Goal: Information Seeking & Learning: Learn about a topic

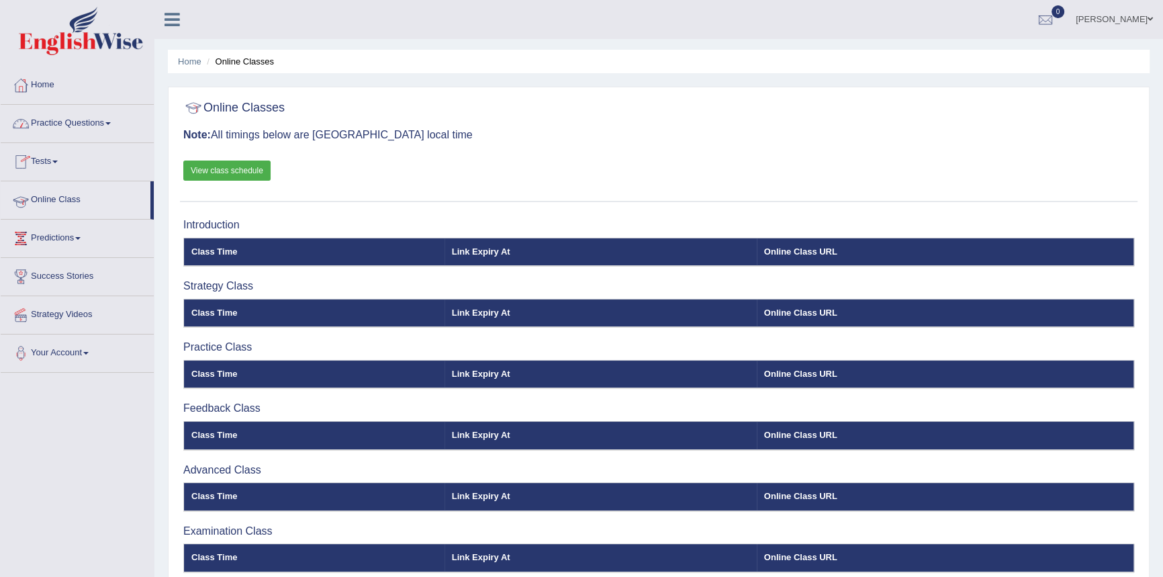
click at [70, 202] on link "Online Class" at bounding box center [76, 198] width 150 height 34
click at [59, 193] on link "Online Class" at bounding box center [76, 198] width 150 height 34
click at [1148, 17] on span at bounding box center [1150, 19] width 5 height 9
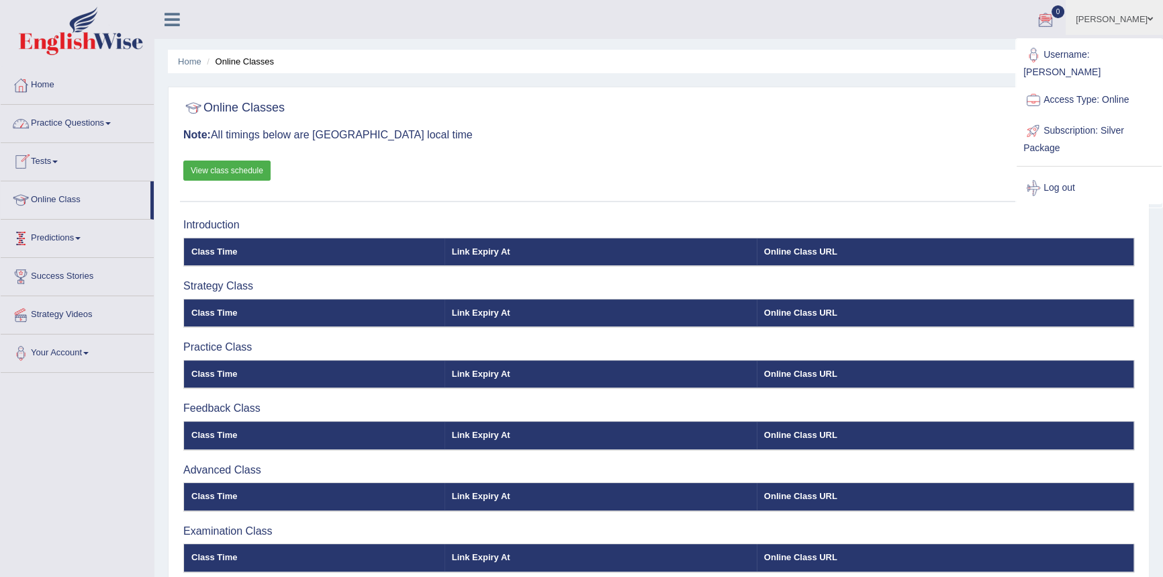
click at [66, 126] on link "Practice Questions" at bounding box center [77, 122] width 153 height 34
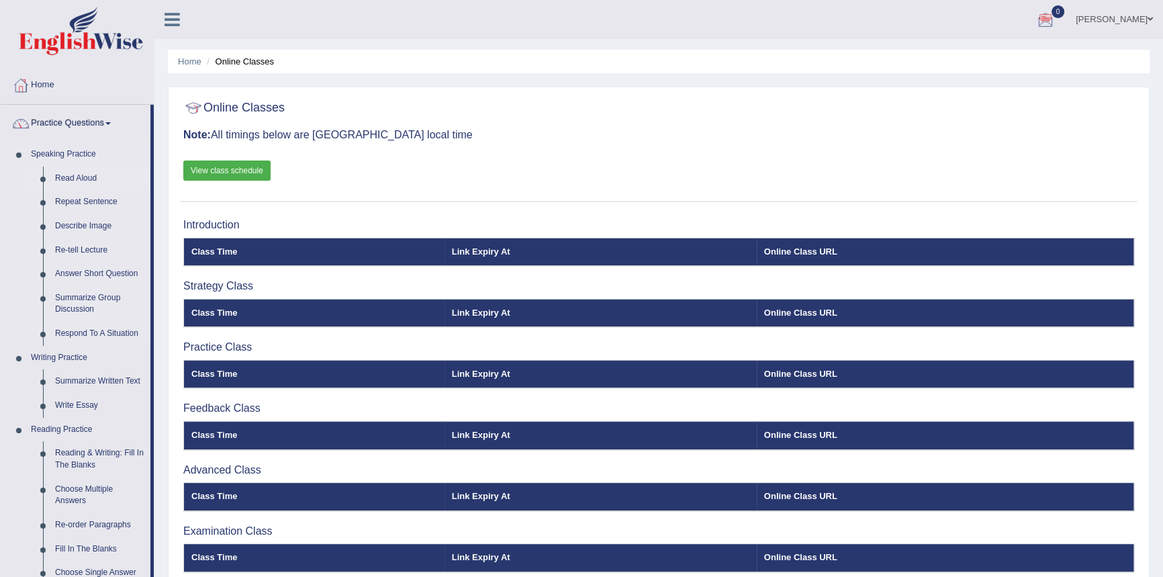
click at [77, 178] on link "Read Aloud" at bounding box center [99, 179] width 101 height 24
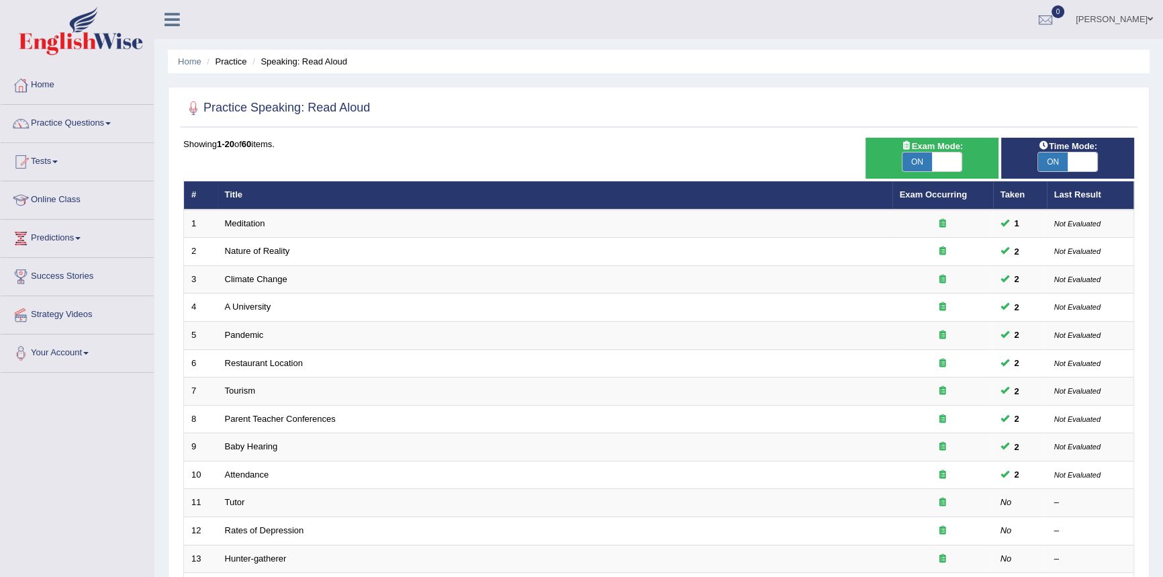
click at [52, 199] on link "Online Class" at bounding box center [77, 198] width 153 height 34
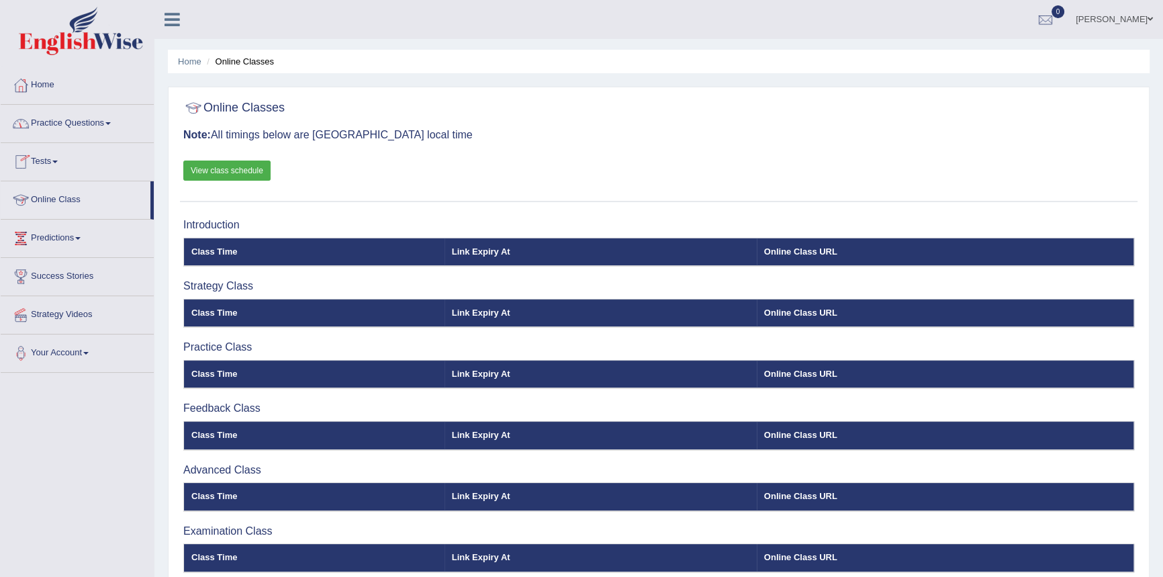
click at [61, 122] on link "Practice Questions" at bounding box center [77, 122] width 153 height 34
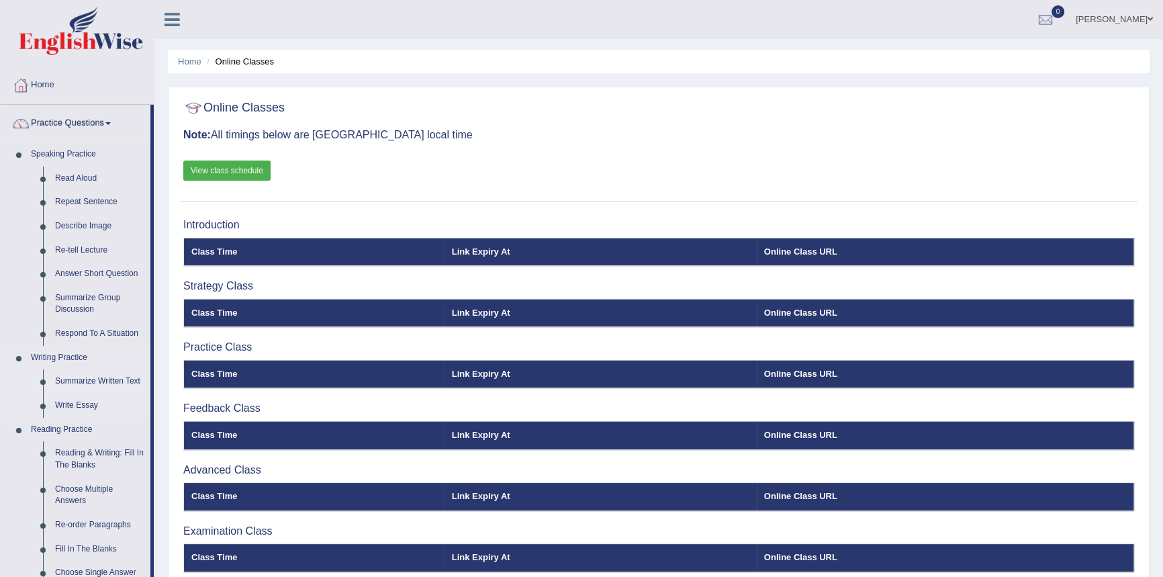
click at [70, 379] on link "Summarize Written Text" at bounding box center [99, 381] width 101 height 24
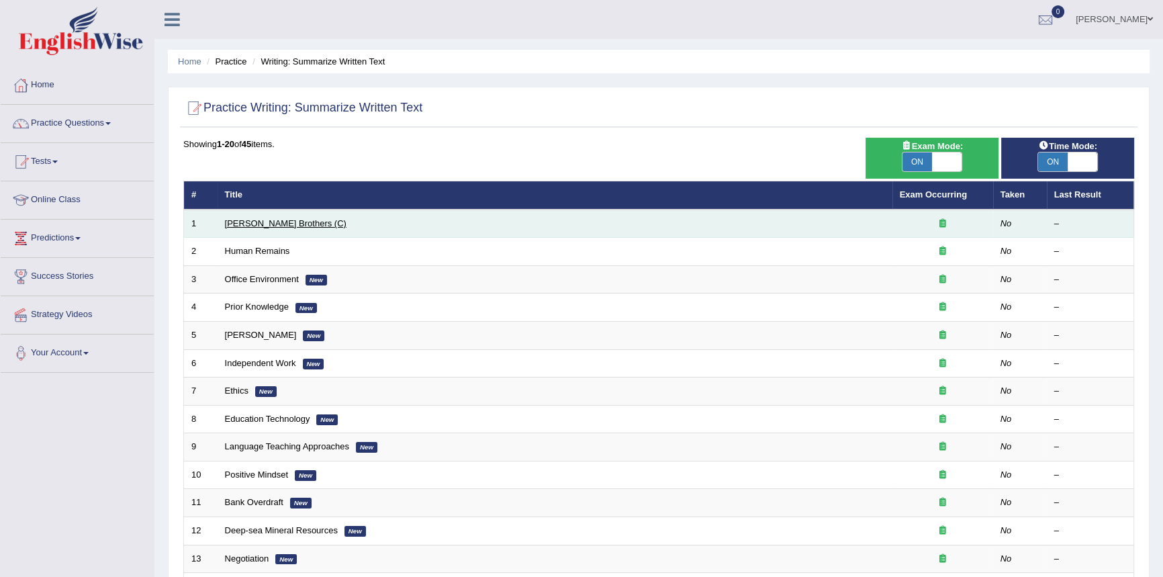
click at [257, 224] on link "Wright Brothers (C)" at bounding box center [286, 223] width 122 height 10
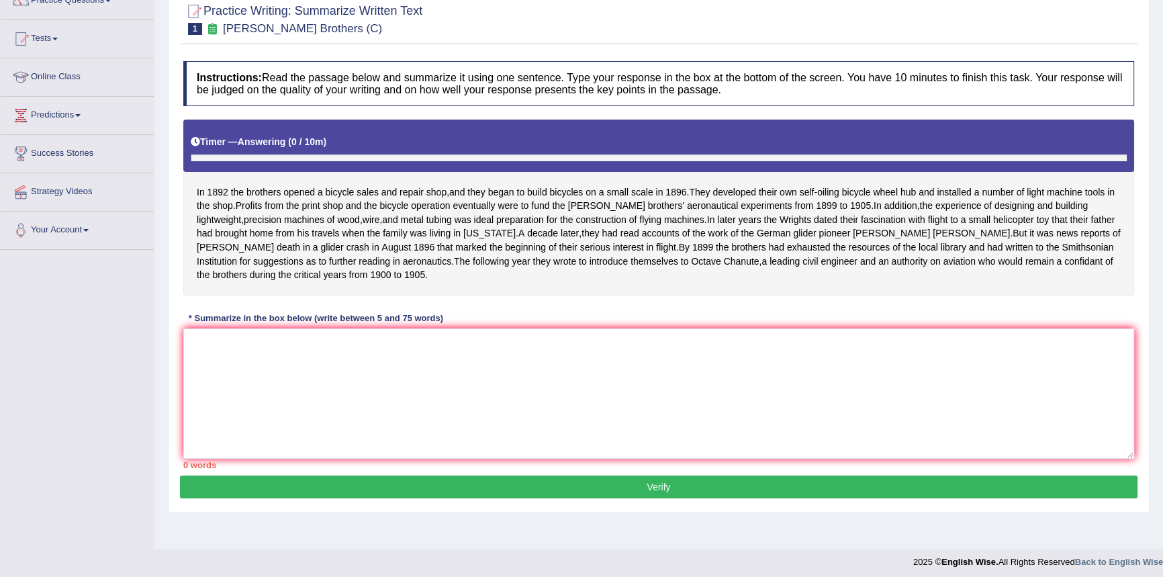
scroll to position [128, 0]
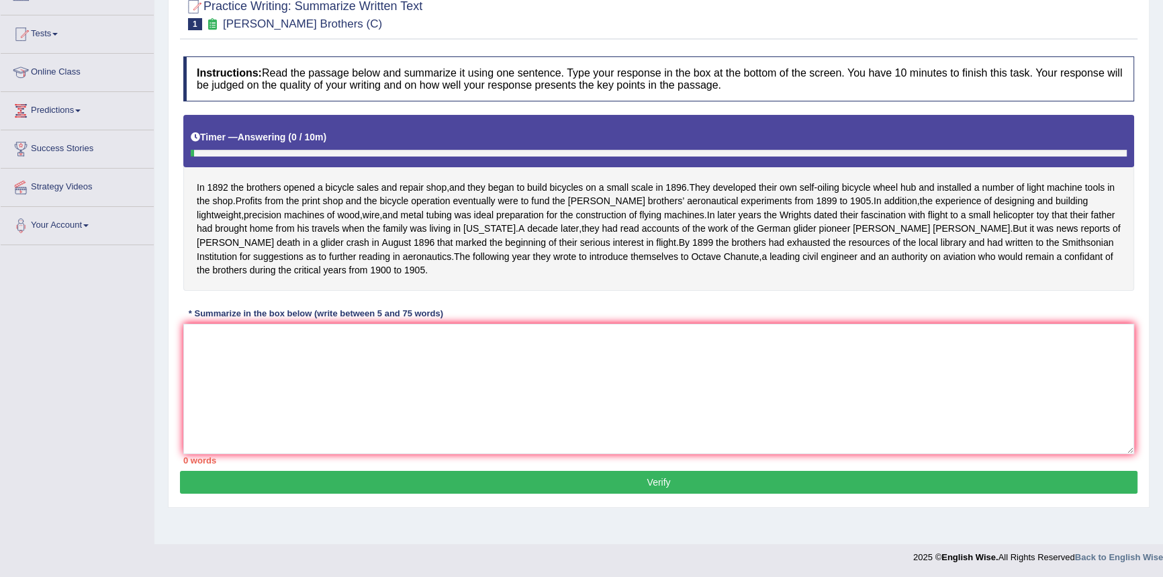
drag, startPoint x: 350, startPoint y: 239, endPoint x: 479, endPoint y: 257, distance: 130.2
click at [479, 257] on div "In 1892 the brothers opened a bicycle sales and repair shop , and they began to…" at bounding box center [658, 203] width 951 height 176
click at [249, 367] on textarea at bounding box center [658, 389] width 951 height 130
type textarea "÷"
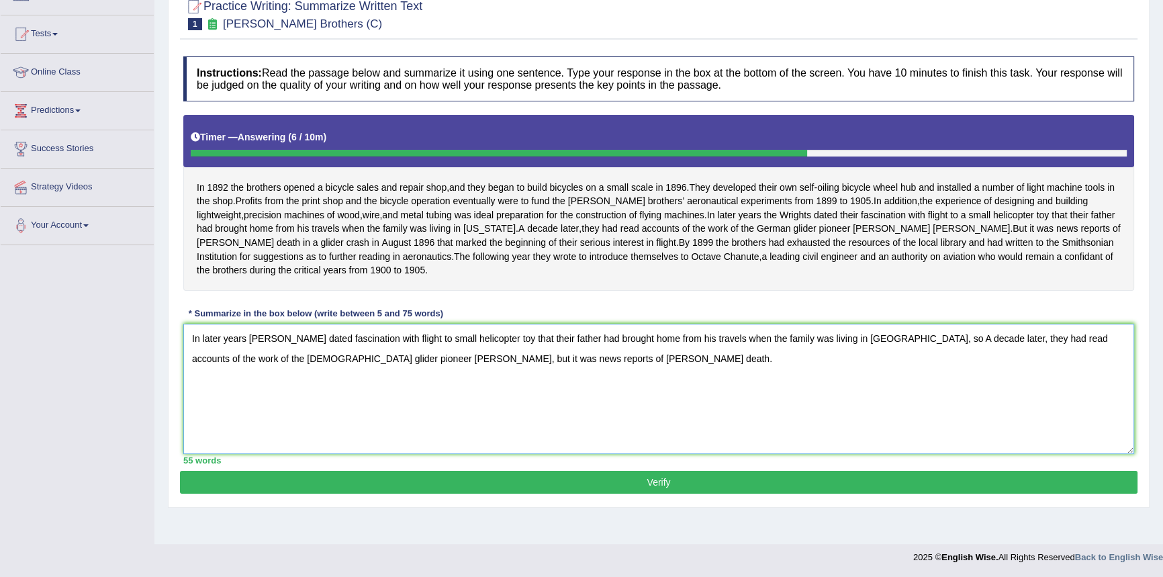
type textarea "In later years the Wrights dated fascination with flight to small helicopter to…"
click at [531, 492] on button "Verify" at bounding box center [659, 482] width 958 height 23
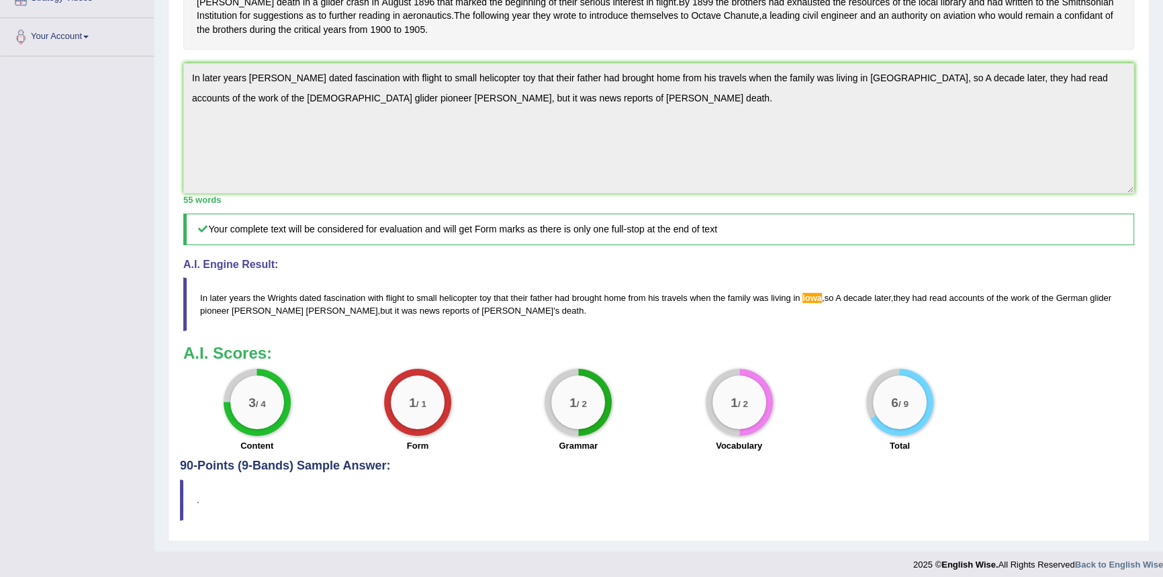
scroll to position [338, 0]
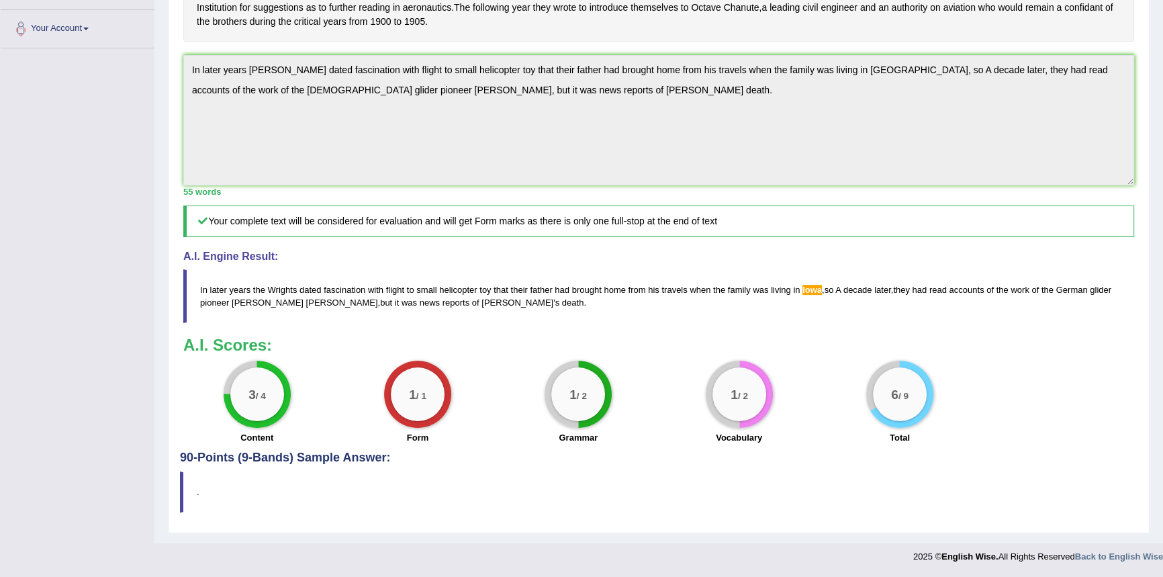
drag, startPoint x: 197, startPoint y: 288, endPoint x: 449, endPoint y: 302, distance: 251.6
click at [449, 302] on blockquote "In later years the Wrights dated fascination with flight to small helicopter to…" at bounding box center [658, 296] width 951 height 54
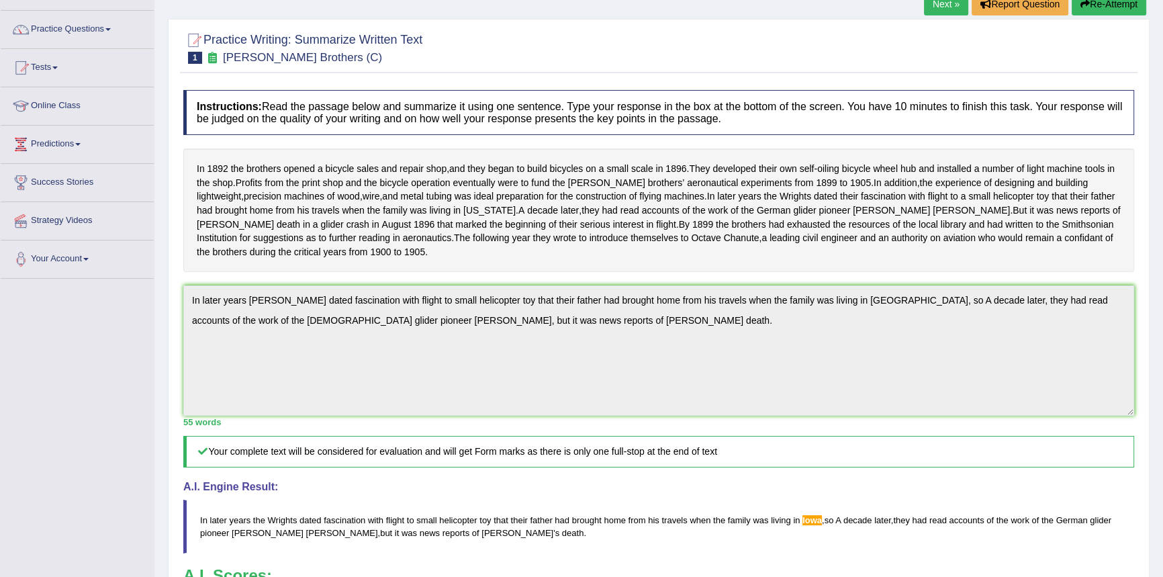
scroll to position [0, 0]
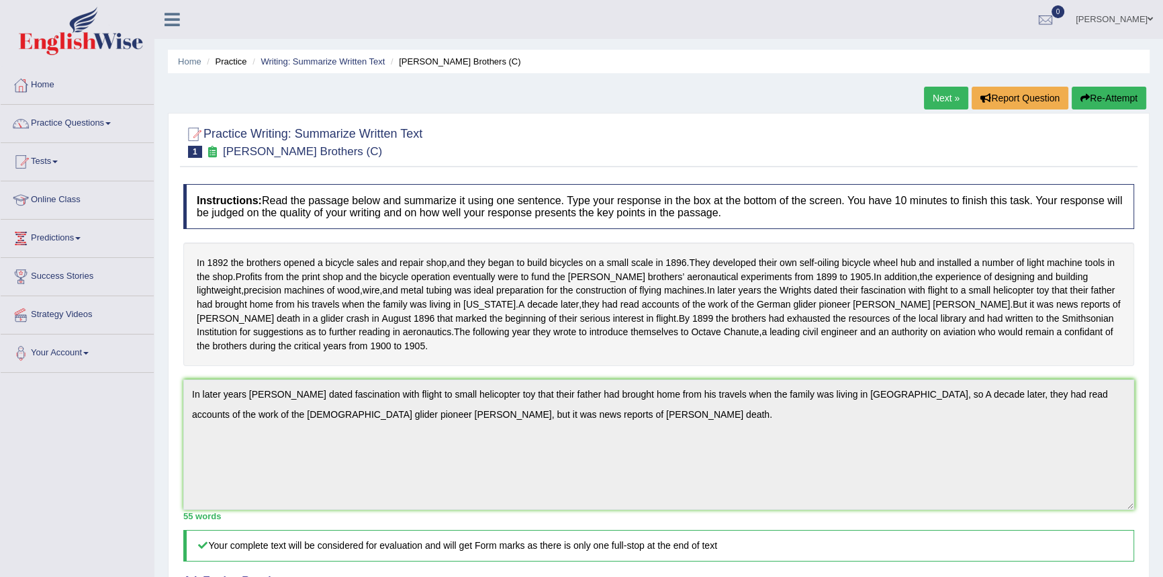
drag, startPoint x: 1120, startPoint y: 101, endPoint x: 1089, endPoint y: 127, distance: 41.0
click at [1121, 101] on button "Re-Attempt" at bounding box center [1109, 98] width 75 height 23
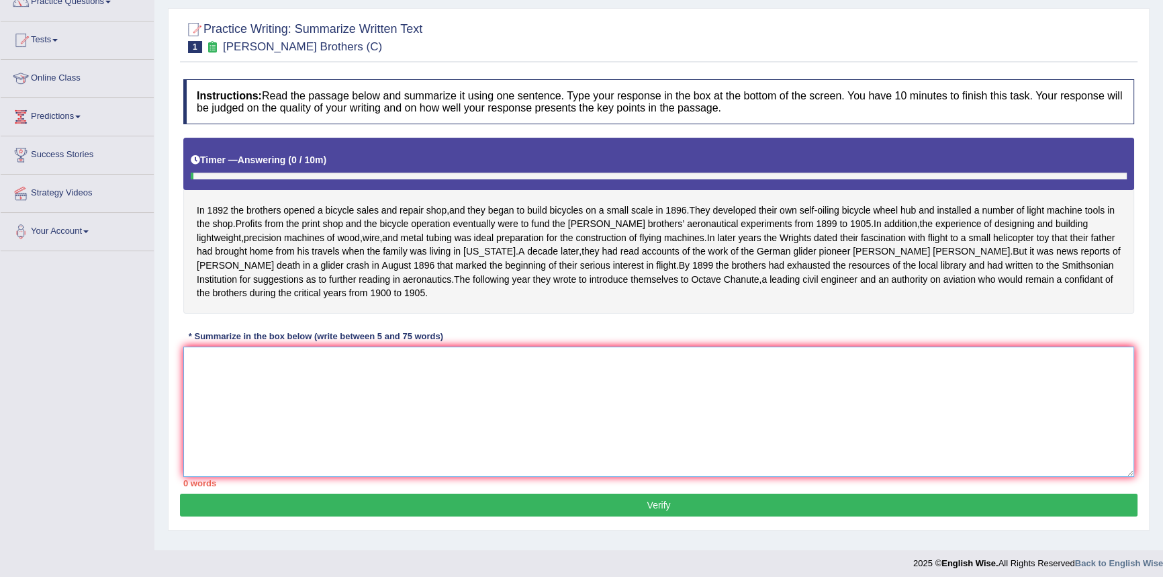
click at [315, 443] on textarea at bounding box center [658, 412] width 951 height 130
paste textarea "In later years the Wrights dated fascination with flight to small helicopter to…"
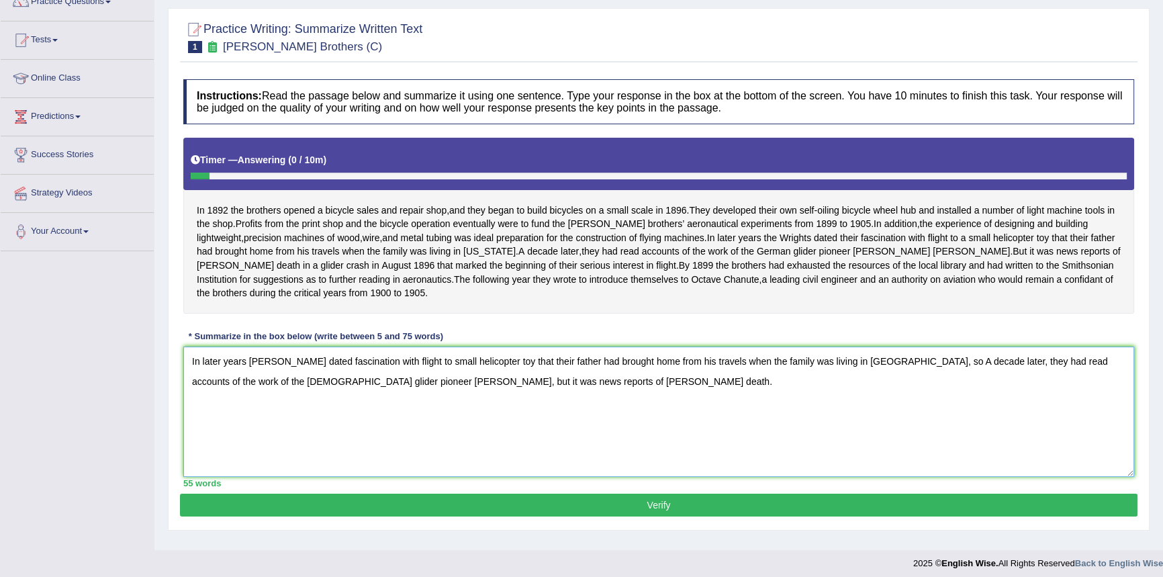
click at [867, 376] on textarea "In later years the Wrights dated fascination with flight to small helicopter to…" at bounding box center [658, 412] width 951 height 130
click at [525, 428] on textarea "In later years the Wrights dated fascination with flight to small helicopter to…" at bounding box center [658, 412] width 951 height 130
click at [544, 434] on textarea "In later years the Wrights dated fascination with flight to small helicopter to…" at bounding box center [658, 412] width 951 height 130
drag, startPoint x: 899, startPoint y: 400, endPoint x: 969, endPoint y: 399, distance: 69.9
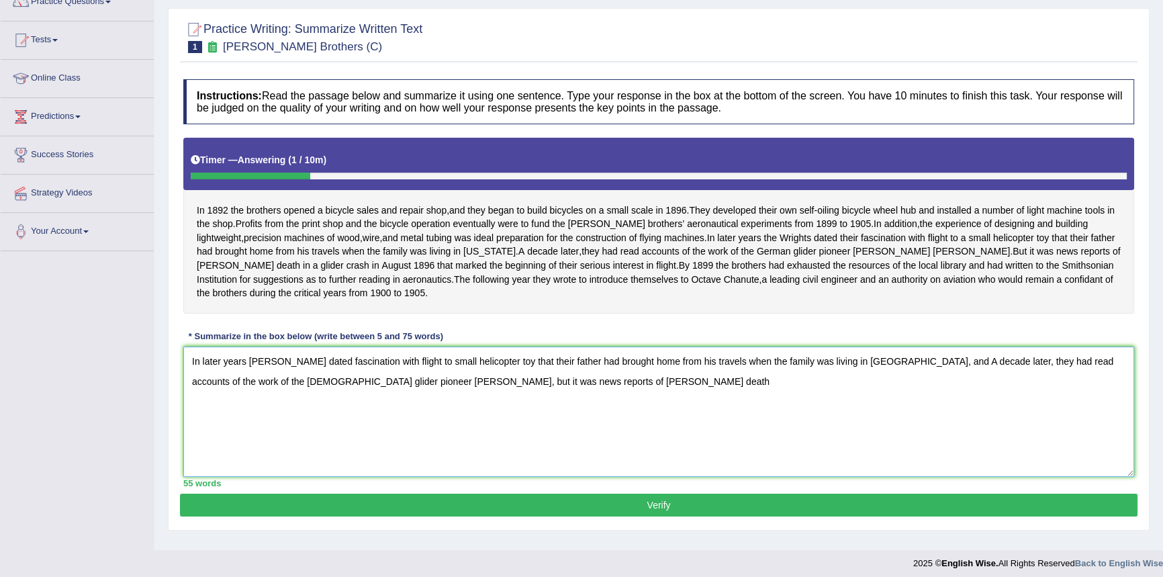
click at [900, 401] on textarea "In later years the Wrights dated fascination with flight to small helicopter to…" at bounding box center [658, 412] width 951 height 130
click at [772, 465] on textarea "In later years the Wrights dated fascination with flight to small helicopter to…" at bounding box center [658, 412] width 951 height 130
click at [861, 523] on div "Practice Writing: Summarize Written Text 1 Wright Brothers (C) Instructions: Re…" at bounding box center [659, 269] width 982 height 523
drag, startPoint x: 857, startPoint y: 450, endPoint x: 936, endPoint y: 409, distance: 88.6
click at [867, 446] on textarea "In later years the Wrights dated fascination with flight to small helicopter to…" at bounding box center [658, 412] width 951 height 130
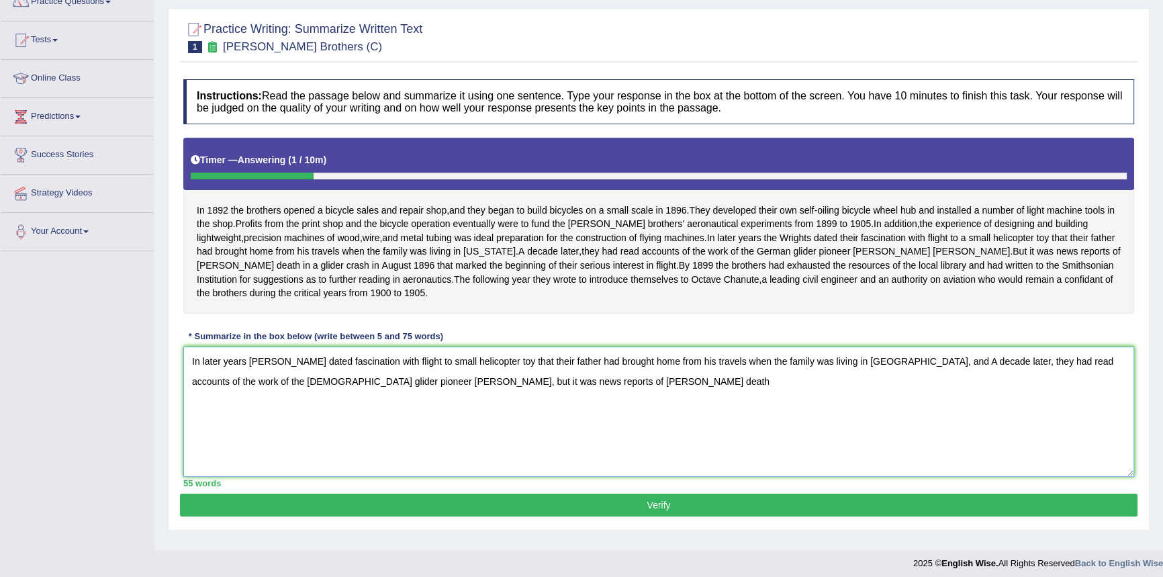
click at [959, 390] on textarea "In later years the Wrights dated fascination with flight to small helicopter to…" at bounding box center [658, 412] width 951 height 130
click at [964, 387] on textarea "In later years the Wrights dated fascination with flight to small helicopter to…" at bounding box center [658, 412] width 951 height 130
click at [505, 402] on textarea "In later years the Wrights dated fascination with flight to small helicopter to…" at bounding box center [658, 412] width 951 height 130
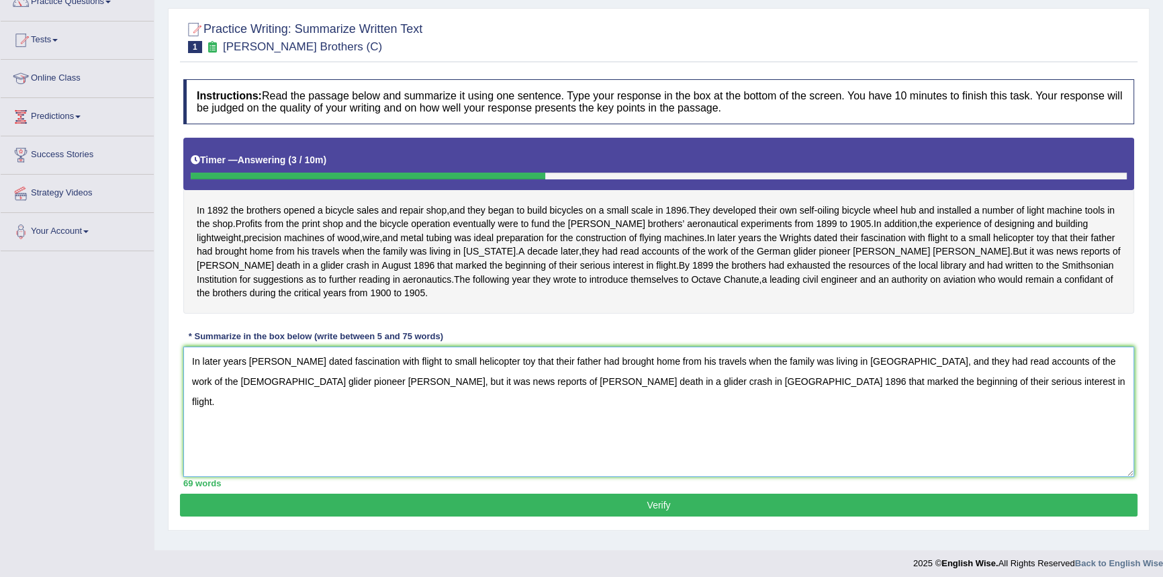
type textarea "In later years [PERSON_NAME] dated fascination with flight to small helicopter …"
click at [674, 517] on button "Verify" at bounding box center [659, 505] width 958 height 23
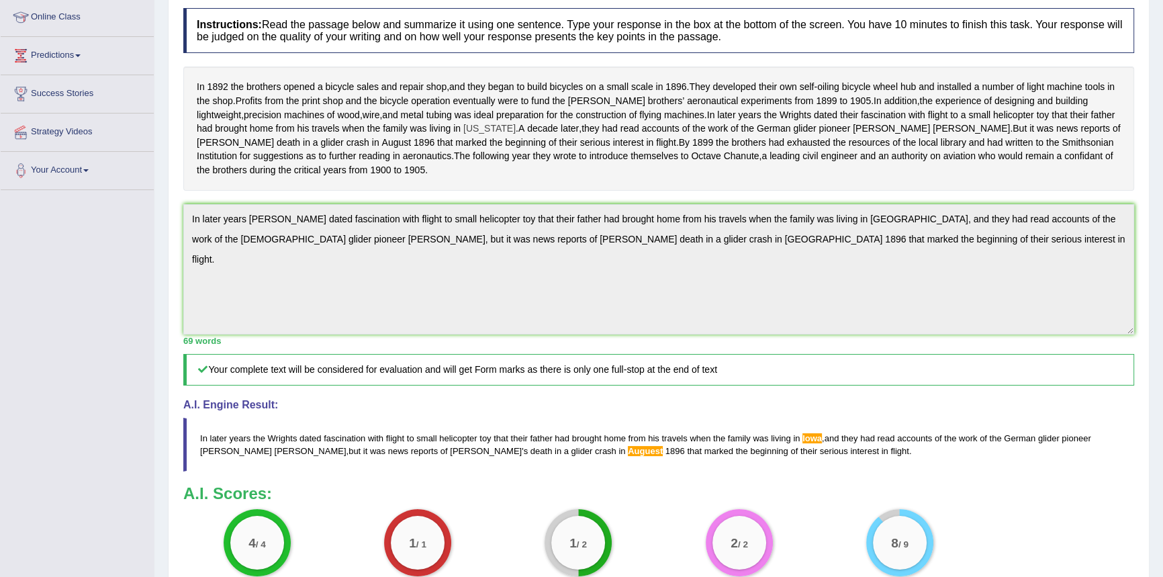
scroll to position [244, 0]
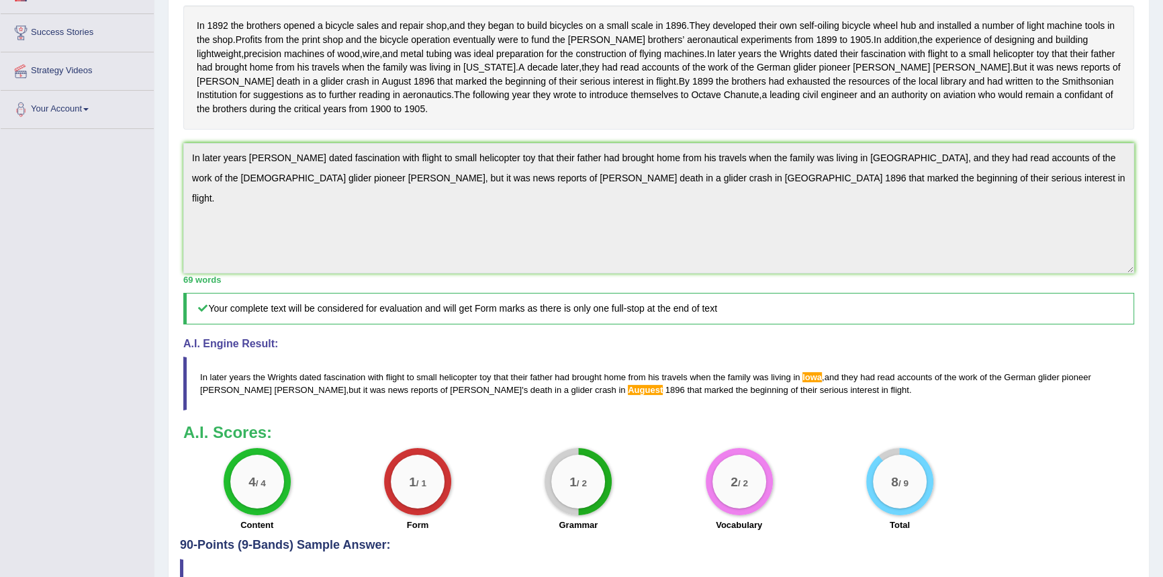
click at [180, 173] on div "Instructions: Read the passage below and summarize it using one sentence. Type …" at bounding box center [659, 239] width 958 height 599
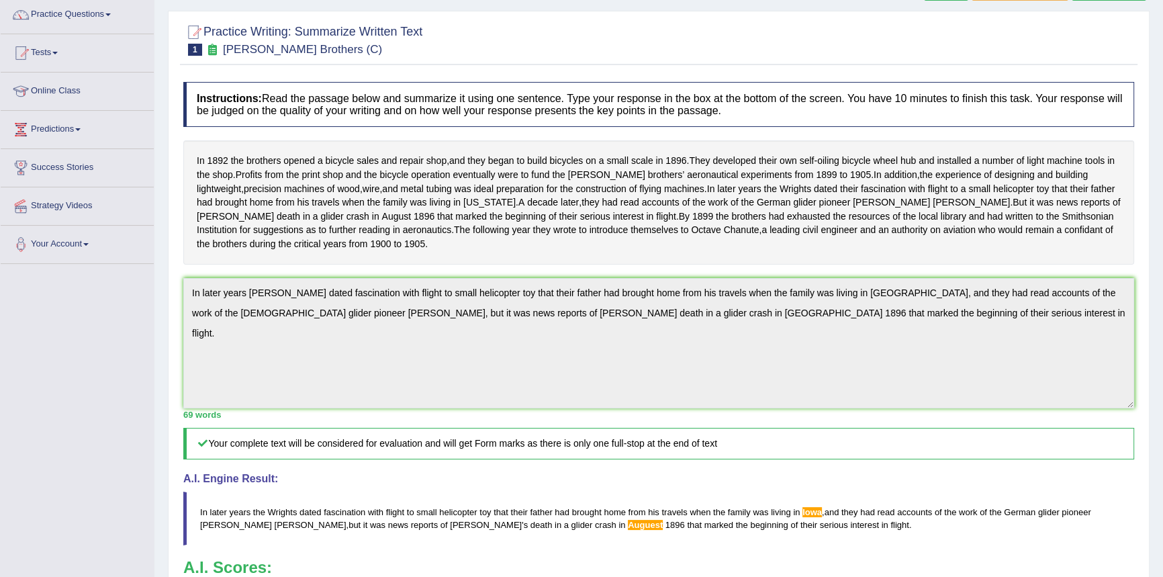
scroll to position [0, 0]
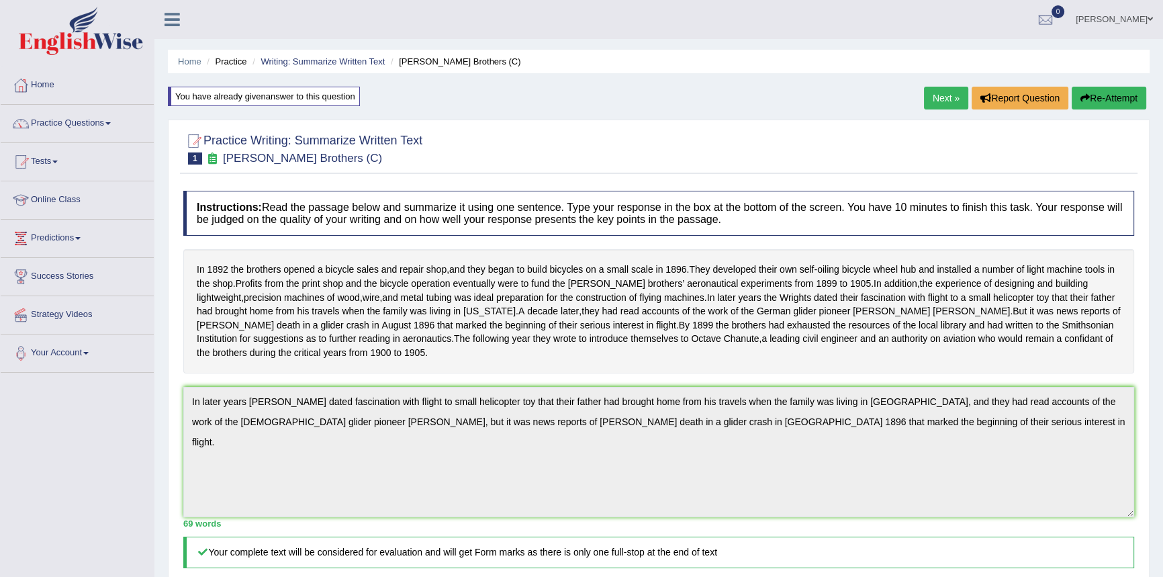
click at [1118, 97] on button "Re-Attempt" at bounding box center [1109, 98] width 75 height 23
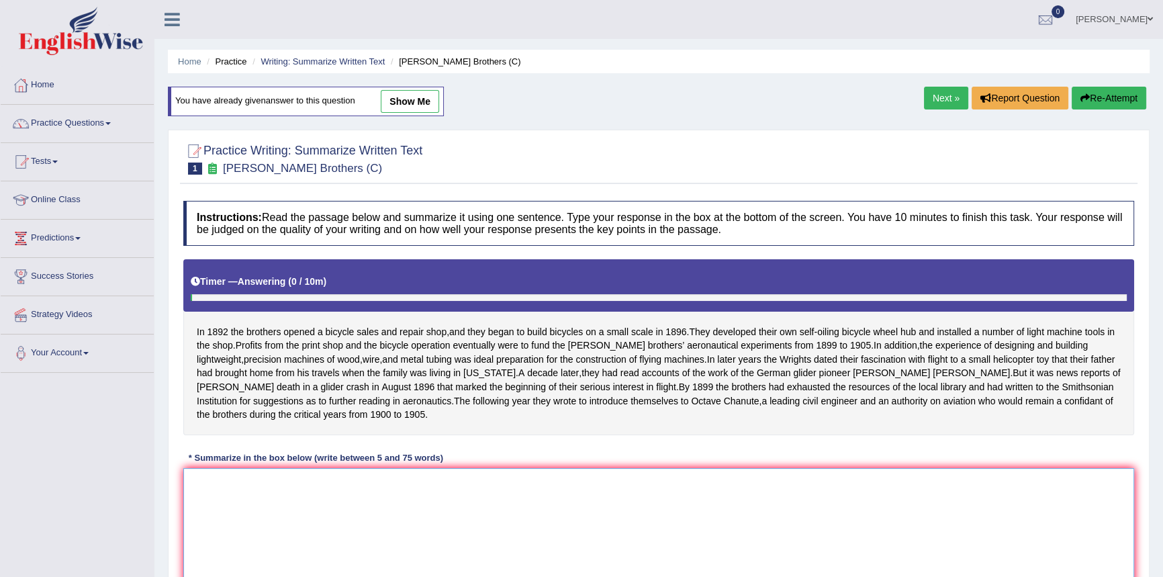
click at [335, 511] on textarea at bounding box center [658, 533] width 951 height 130
paste textarea "In later years [PERSON_NAME] dated fascination with flight to small helicopter …"
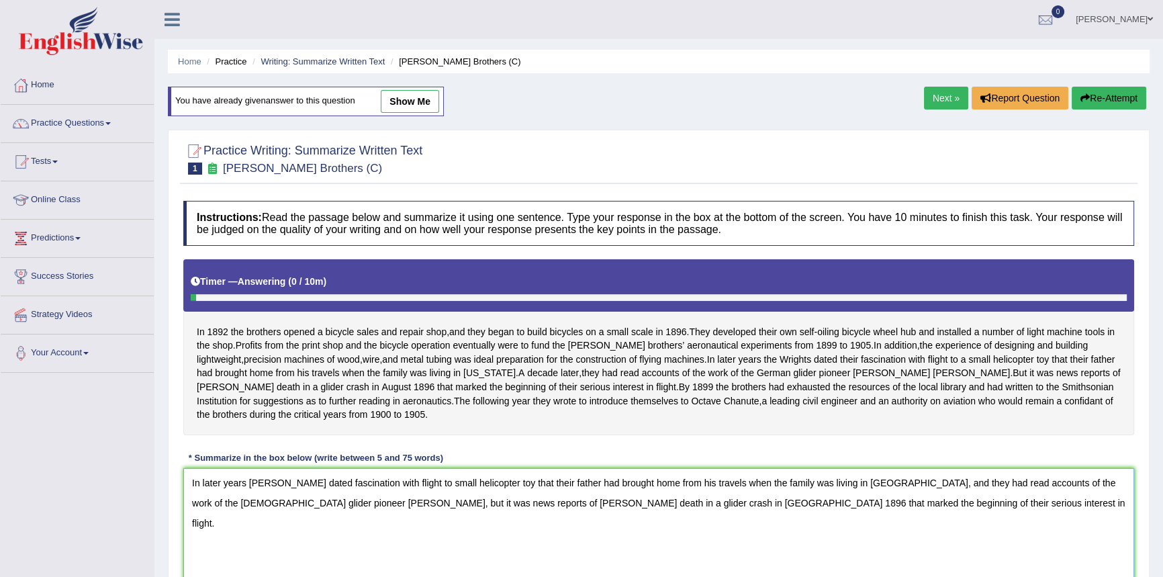
click at [725, 481] on textarea "In later years [PERSON_NAME] dated fascination with flight to small helicopter …" at bounding box center [658, 533] width 951 height 130
drag, startPoint x: 844, startPoint y: 498, endPoint x: 852, endPoint y: 504, distance: 10.3
click at [844, 498] on textarea "In later years [PERSON_NAME] dated fascination with flight to small helicopter …" at bounding box center [658, 533] width 951 height 130
click at [576, 521] on textarea "In later years [PERSON_NAME] dated fascination with flight to small helicopter …" at bounding box center [658, 533] width 951 height 130
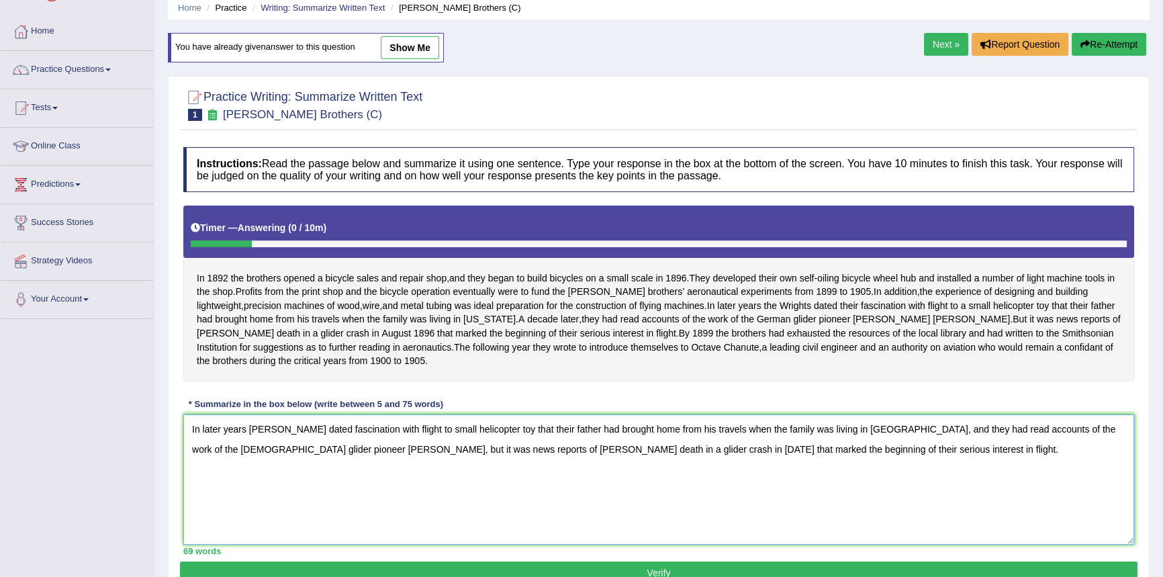
scroll to position [132, 0]
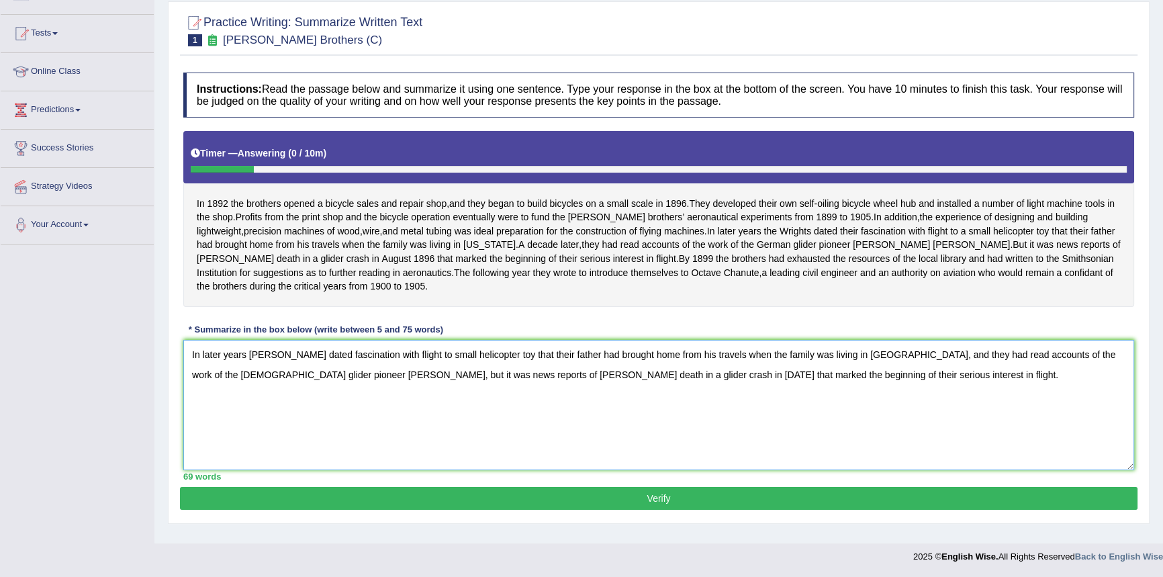
type textarea "In later years [PERSON_NAME] dated fascination with flight to small helicopter …"
click at [639, 506] on button "Verify" at bounding box center [659, 498] width 958 height 23
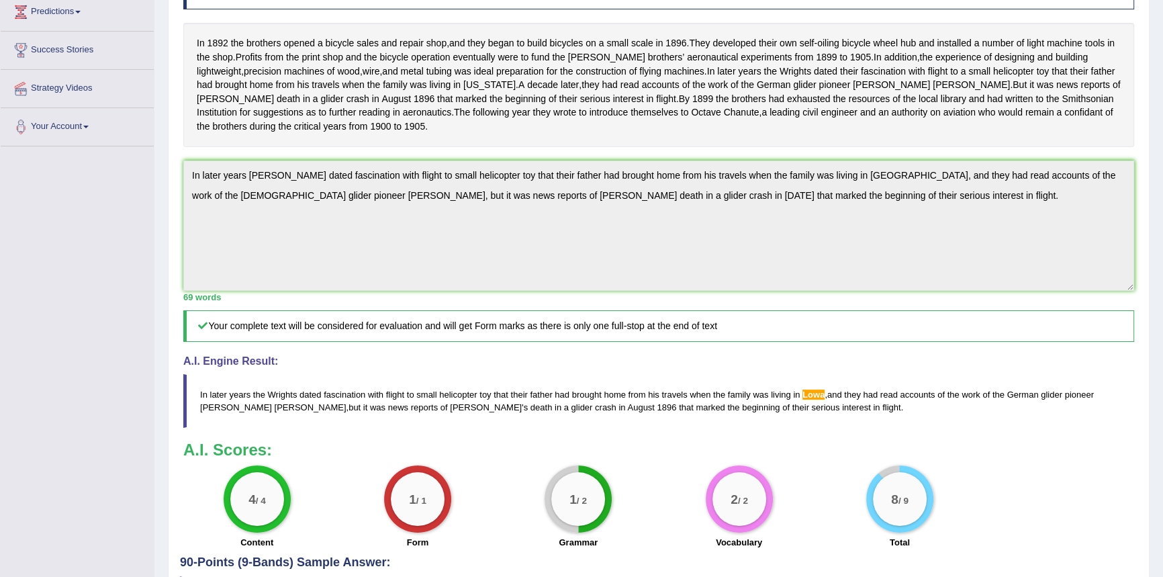
scroll to position [283, 0]
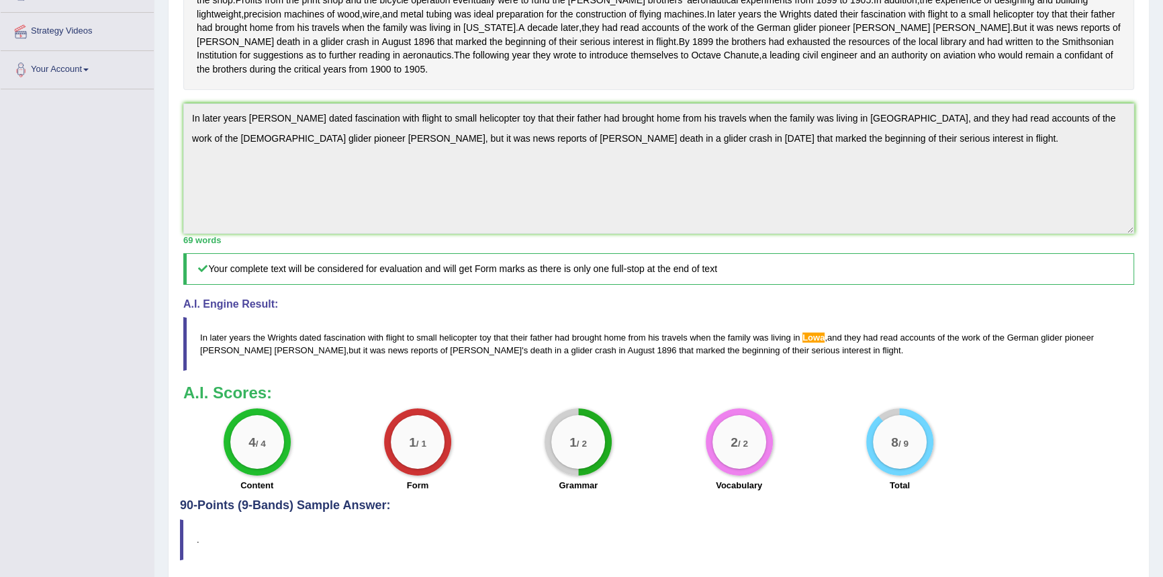
click at [932, 285] on h5 "Your complete text will be considered for evaluation and will get Form marks as…" at bounding box center [658, 269] width 951 height 32
click at [938, 310] on h4 "A.I. Engine Result:" at bounding box center [658, 304] width 951 height 12
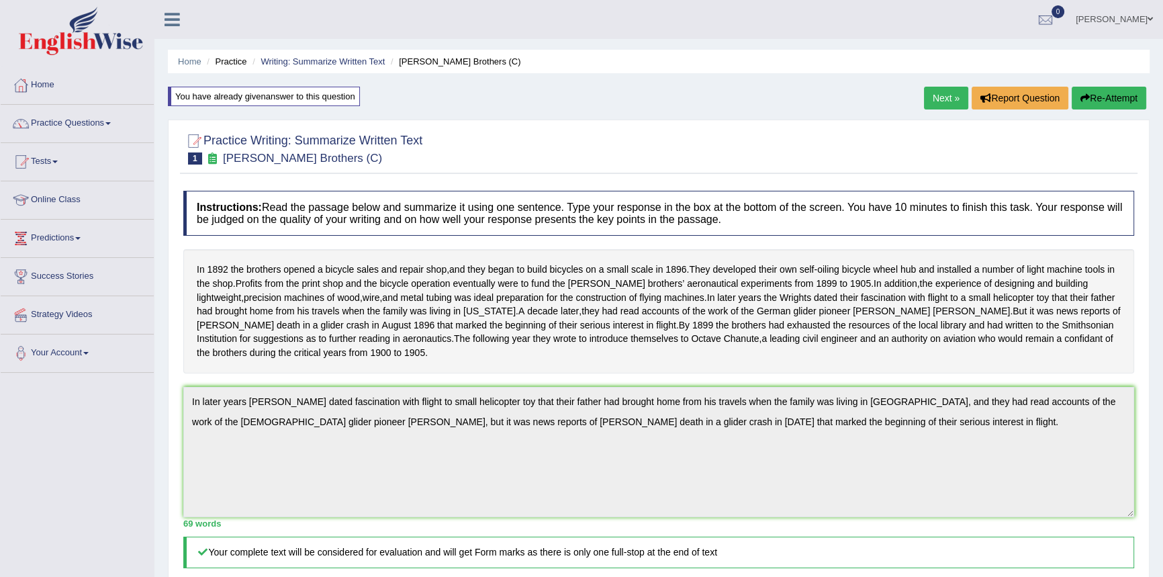
scroll to position [0, 0]
click at [1100, 101] on button "Re-Attempt" at bounding box center [1109, 98] width 75 height 23
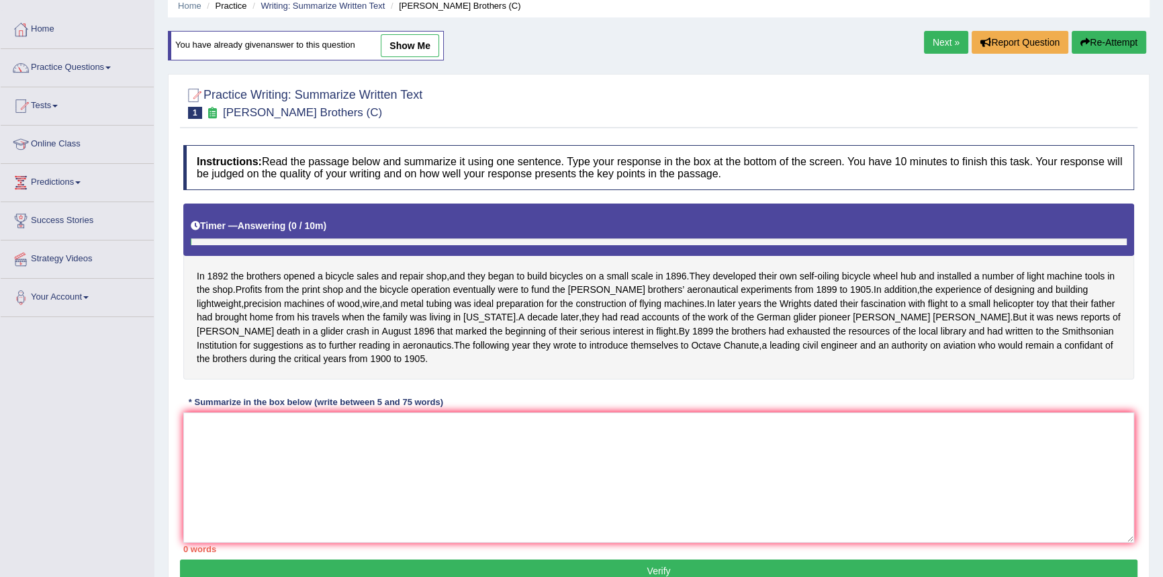
scroll to position [132, 0]
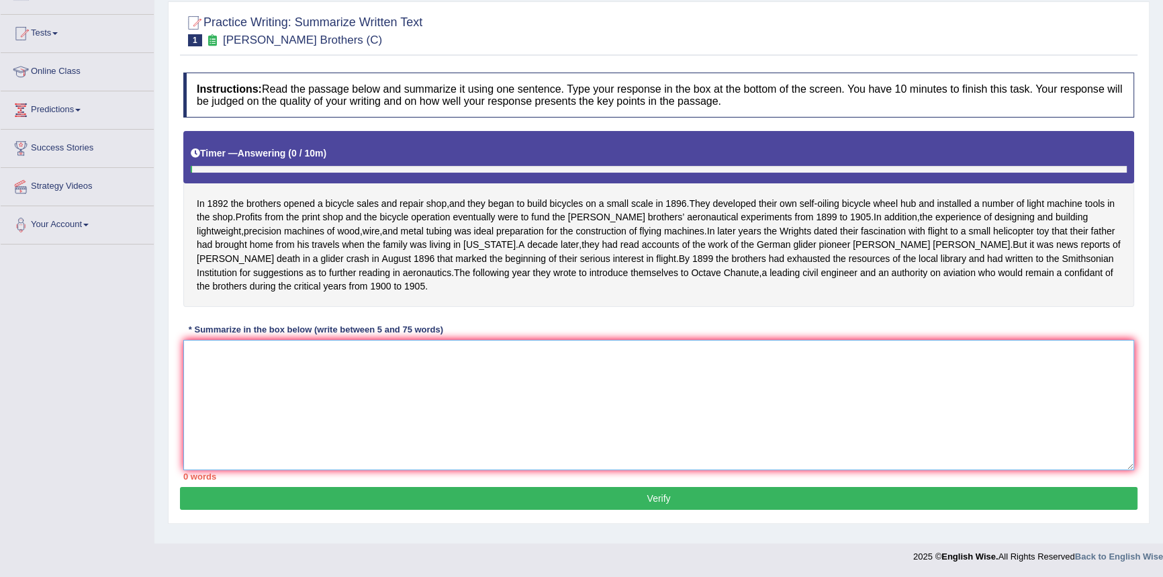
click at [420, 391] on textarea at bounding box center [658, 405] width 951 height 130
paste textarea "In later years the Wrights dated fascination with flight to small helicopter to…"
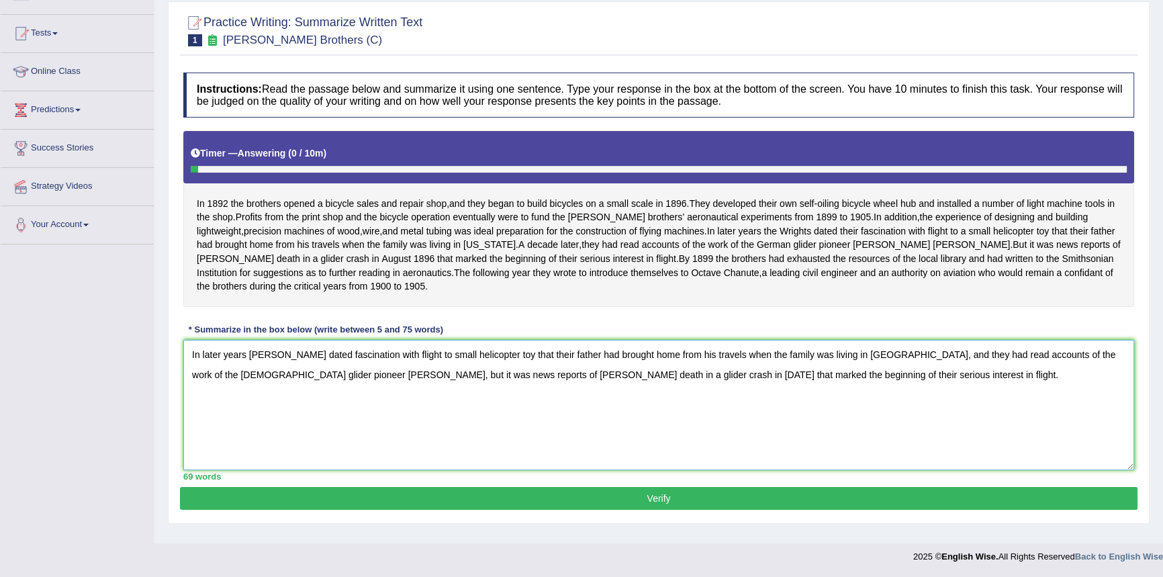
click at [847, 369] on textarea "In later years the Wrights dated fascination with flight to small helicopter to…" at bounding box center [658, 405] width 951 height 130
type textarea "In later years the Wrights dated fascination with flight to small helicopter to…"
click at [517, 506] on button "Verify" at bounding box center [659, 498] width 958 height 23
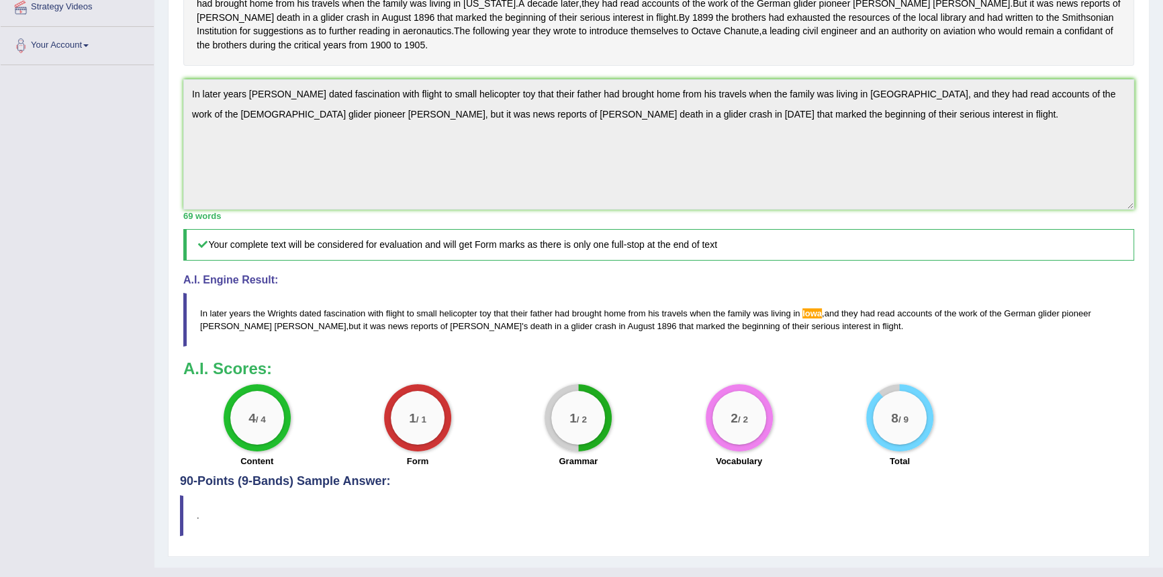
scroll to position [311, 0]
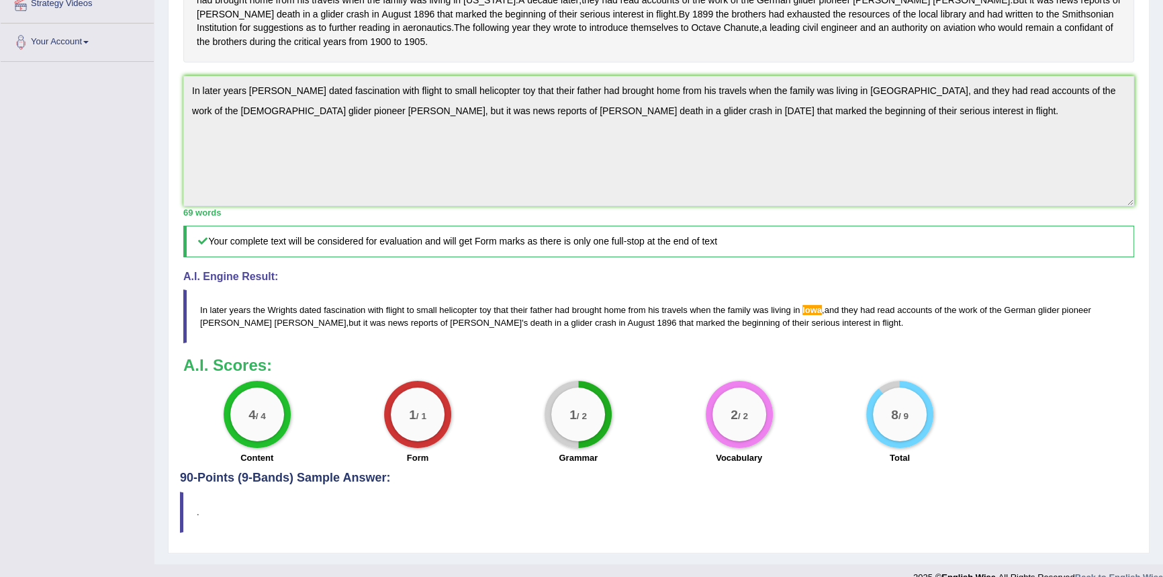
click at [811, 315] on span "lowa" at bounding box center [812, 310] width 19 height 10
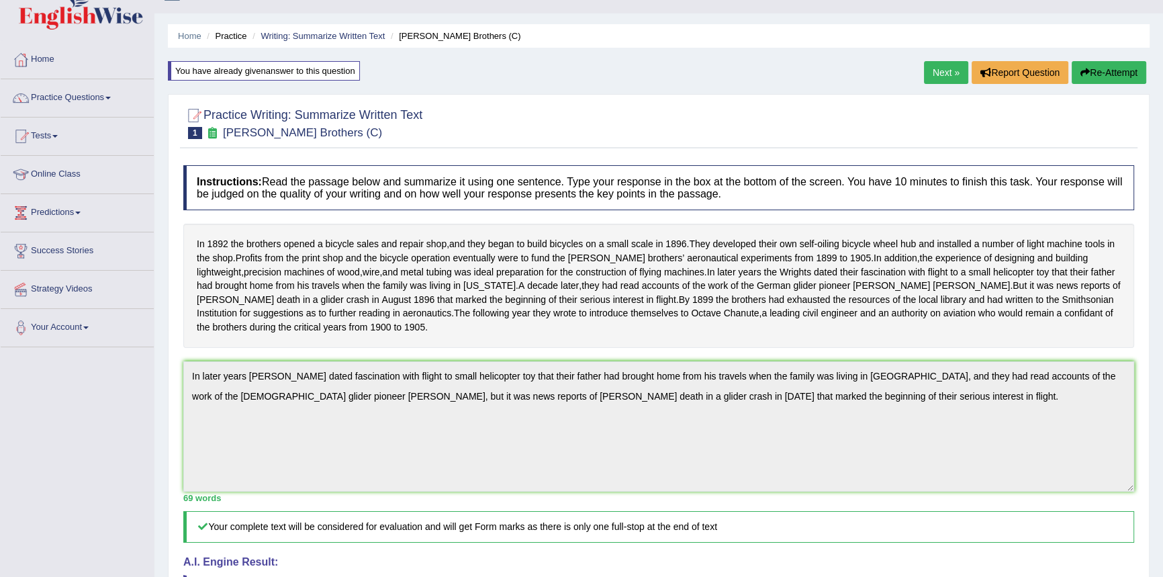
scroll to position [0, 0]
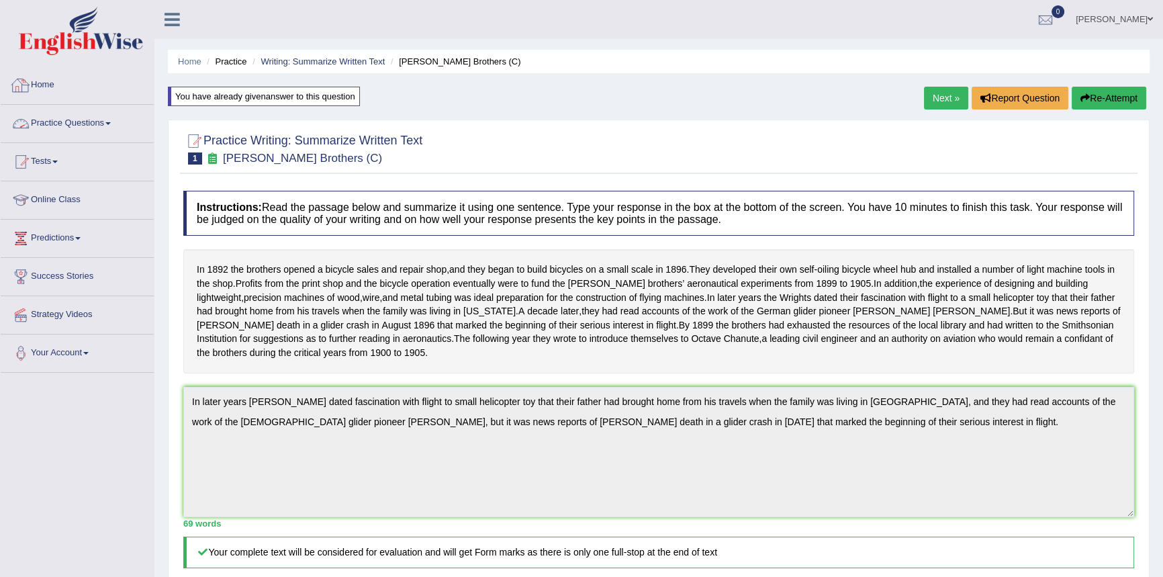
click at [69, 119] on link "Practice Questions" at bounding box center [77, 122] width 153 height 34
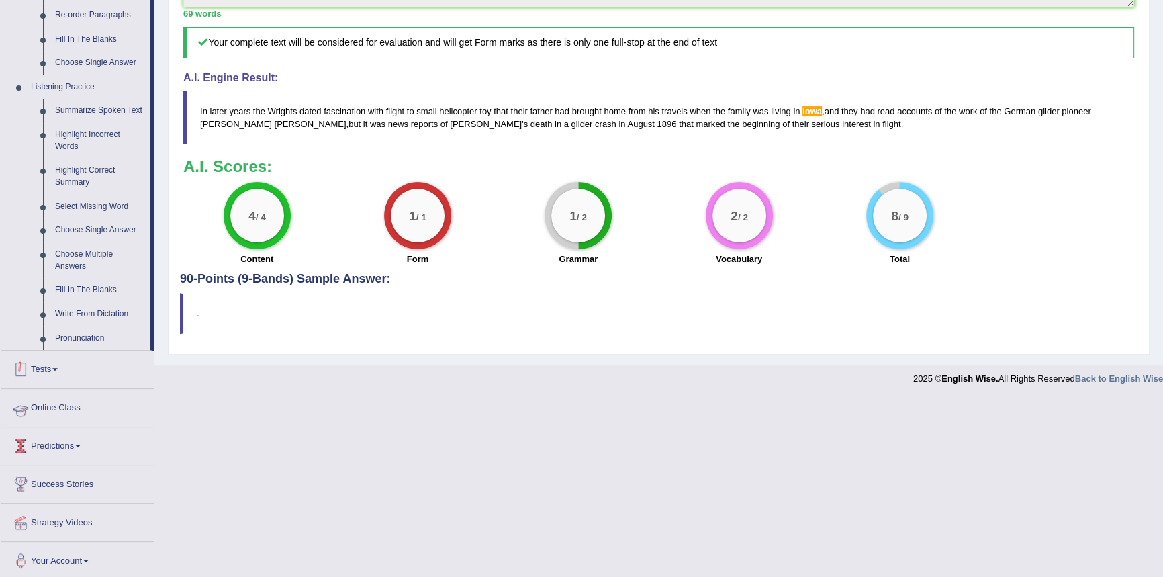
scroll to position [513, 0]
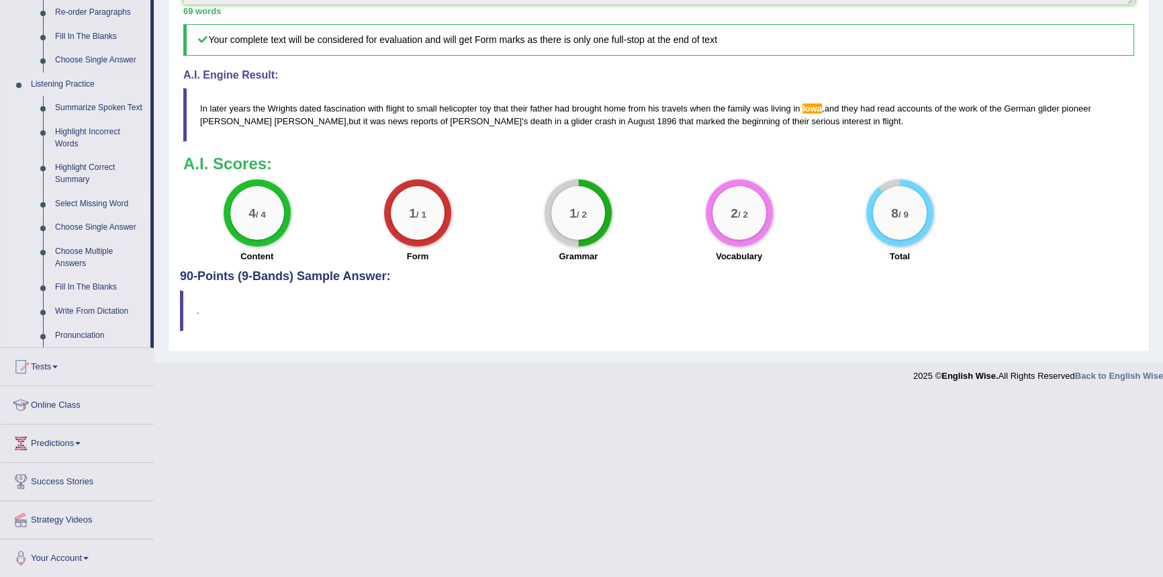
click at [106, 201] on link "Select Missing Word" at bounding box center [99, 204] width 101 height 24
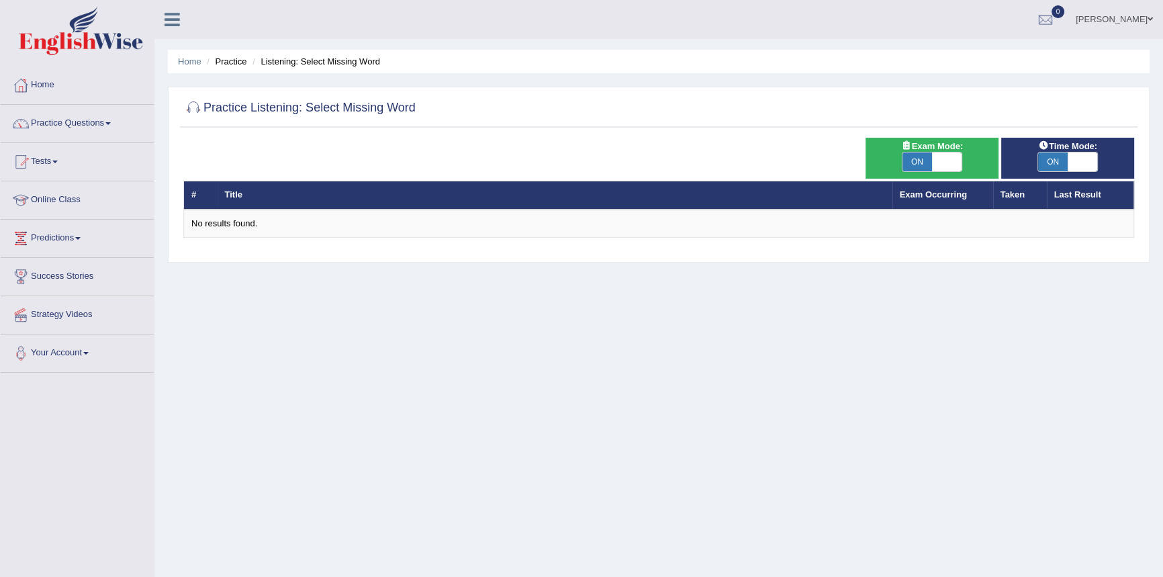
click at [916, 163] on span "ON" at bounding box center [918, 161] width 30 height 19
checkbox input "false"
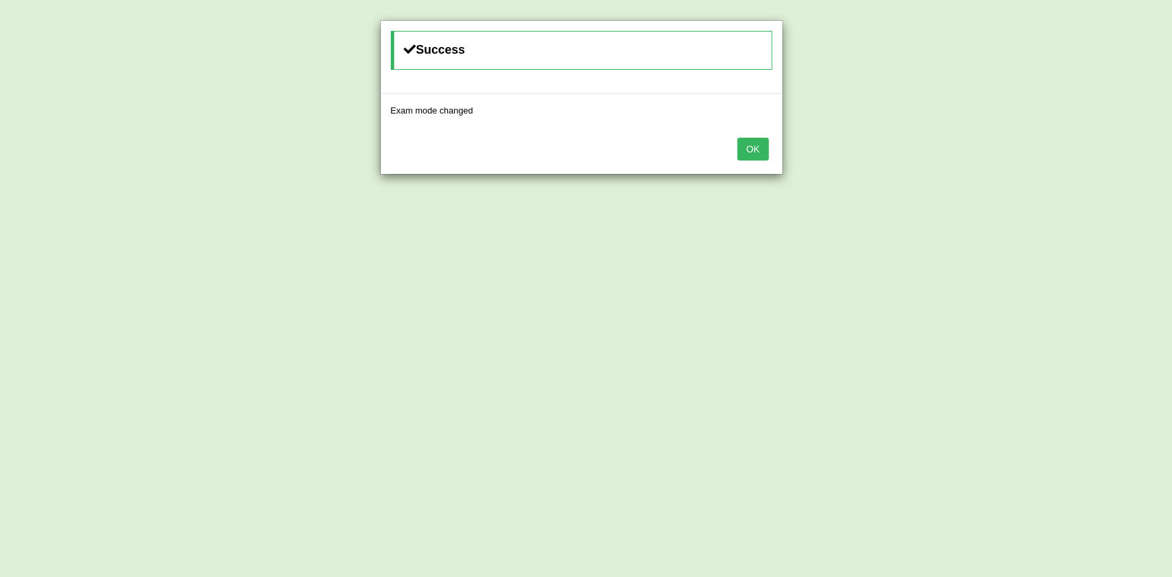
click at [764, 150] on button "OK" at bounding box center [753, 149] width 31 height 23
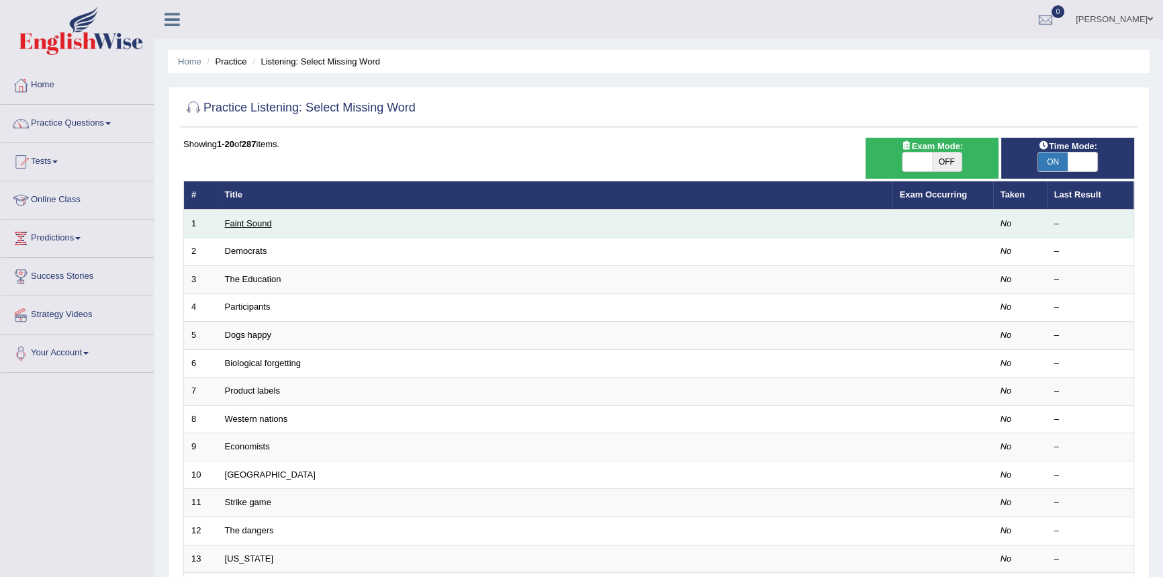
click at [243, 222] on link "Faint Sound" at bounding box center [248, 223] width 47 height 10
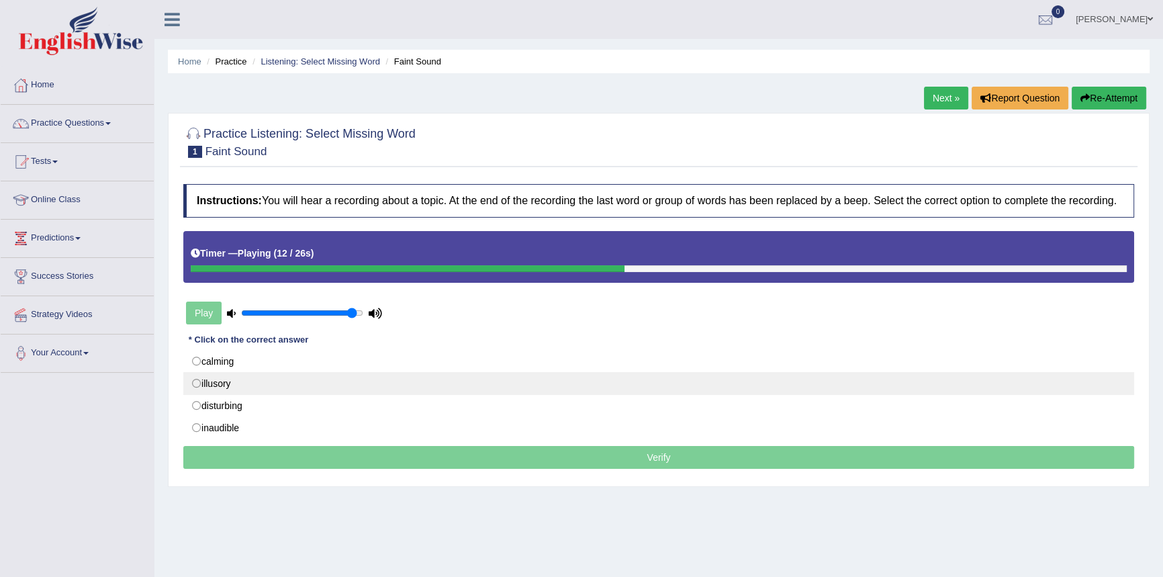
click at [216, 382] on label "illusory" at bounding box center [658, 383] width 951 height 23
radio input "true"
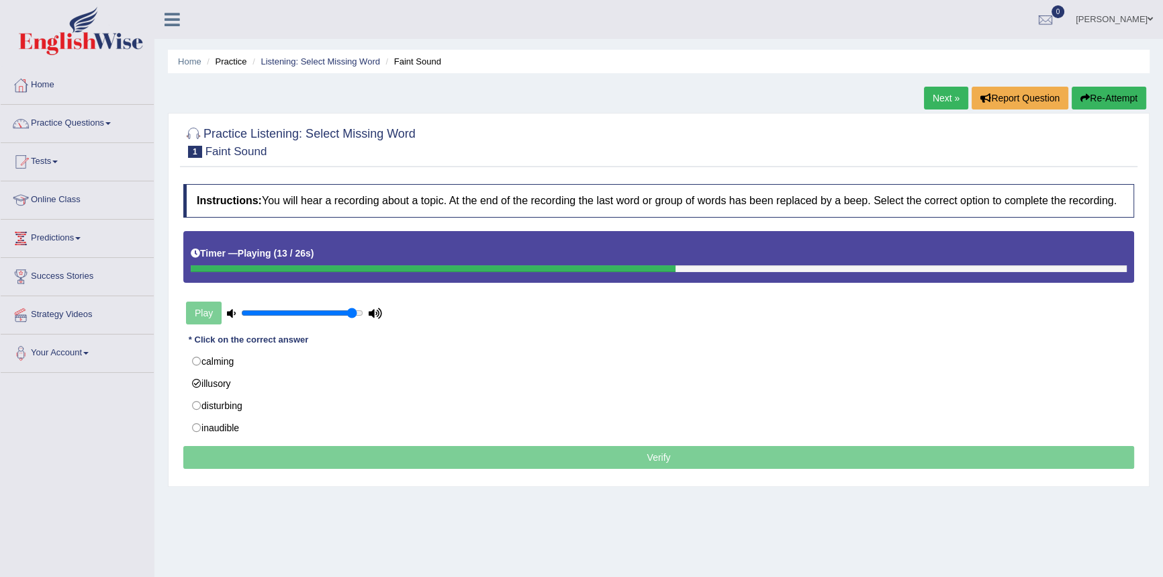
click at [531, 459] on p "Verify" at bounding box center [658, 457] width 951 height 23
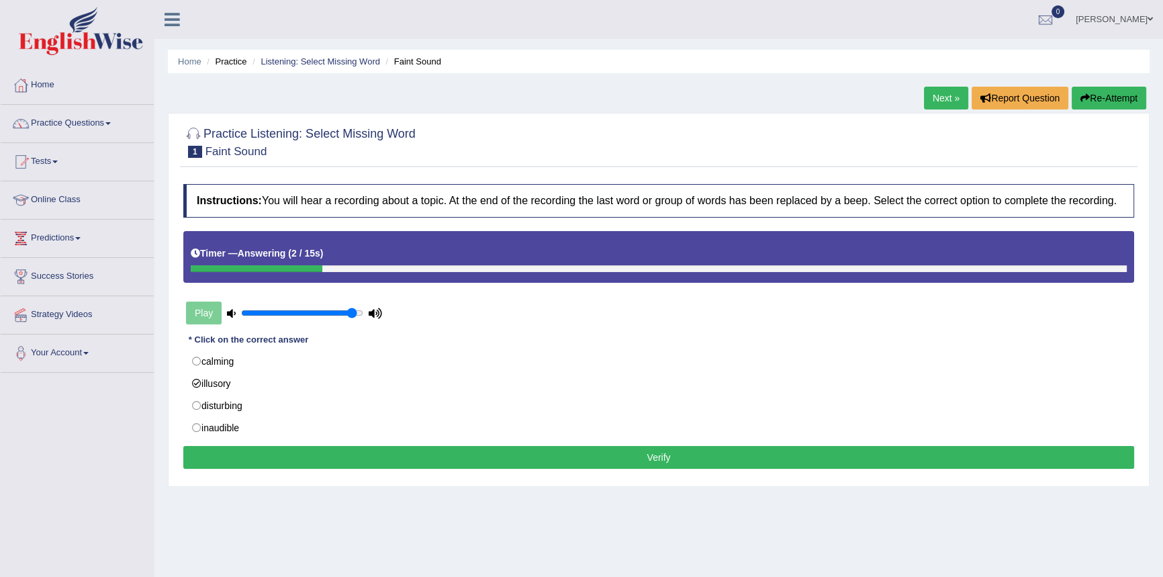
click at [410, 457] on button "Verify" at bounding box center [658, 457] width 951 height 23
